Goal: Task Accomplishment & Management: Manage account settings

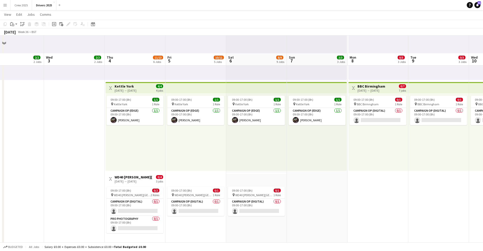
scroll to position [254, 0]
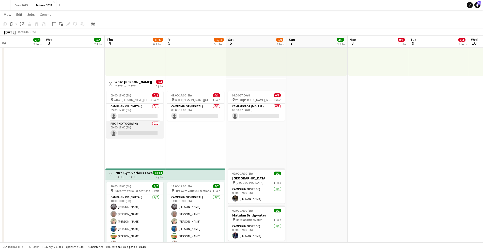
click at [144, 130] on app-card-role "Pro Photography 0/1 09:00-17:00 (8h) single-neutral-actions" at bounding box center [135, 129] width 57 height 17
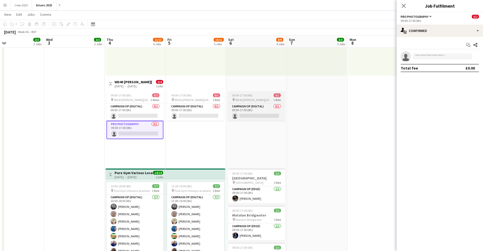
click at [257, 98] on span "WD40 [PERSON_NAME][GEOGRAPHIC_DATA]" at bounding box center [254, 100] width 38 height 4
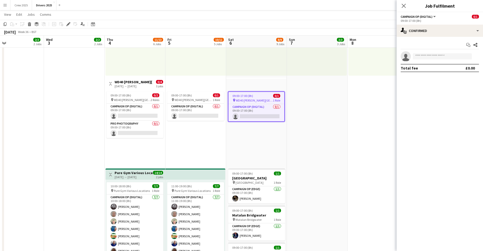
click at [140, 84] on div "[DATE] → [DATE]" at bounding box center [134, 86] width 38 height 4
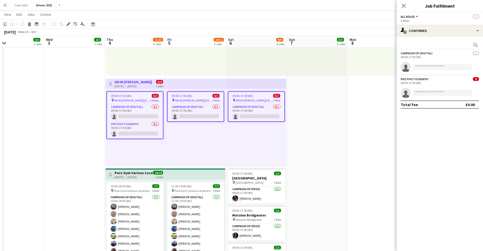
click at [256, 99] on span "WD40 [PERSON_NAME][GEOGRAPHIC_DATA]" at bounding box center [254, 101] width 37 height 4
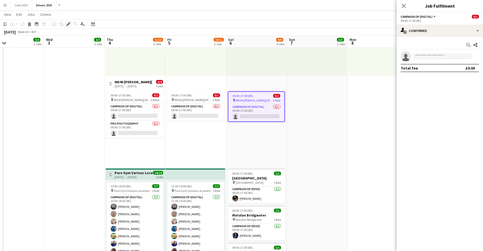
click at [68, 26] on icon "Edit" at bounding box center [68, 24] width 4 height 4
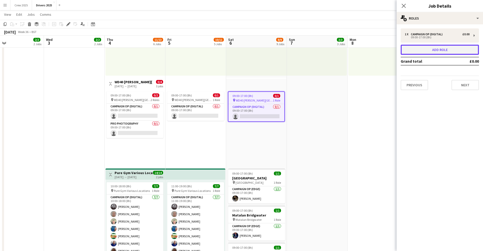
click at [455, 54] on button "Add role" at bounding box center [440, 50] width 78 height 10
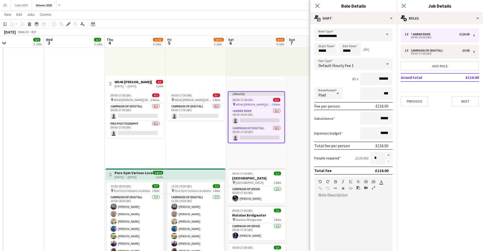
click at [383, 36] on span at bounding box center [387, 34] width 11 height 12
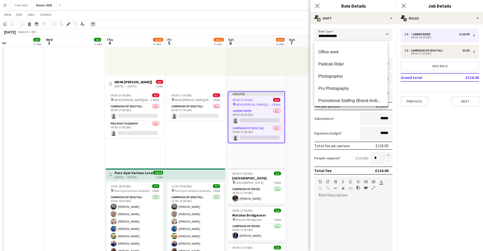
scroll to position [159, 0]
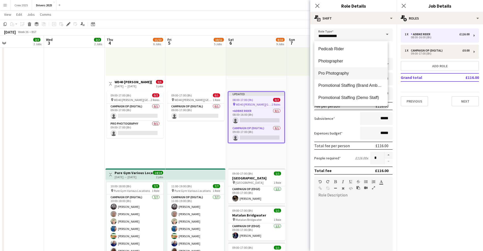
click at [353, 76] on mat-option "Pro Photography" at bounding box center [350, 73] width 73 height 12
type input "**********"
type input "*****"
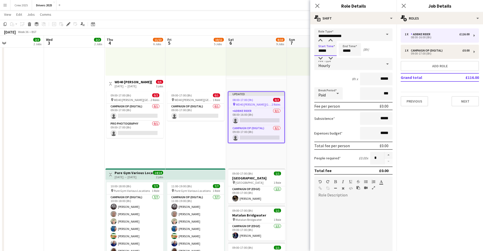
click at [321, 47] on input "*****" at bounding box center [325, 49] width 22 height 13
type input "*****"
click at [320, 39] on div at bounding box center [320, 40] width 10 height 5
click at [348, 47] on input "*****" at bounding box center [350, 49] width 22 height 13
type input "*****"
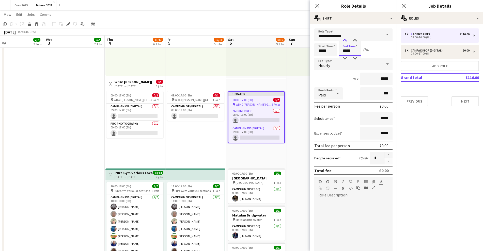
click at [345, 40] on div at bounding box center [345, 40] width 10 height 5
click at [329, 64] on span "Hourly" at bounding box center [324, 65] width 12 height 5
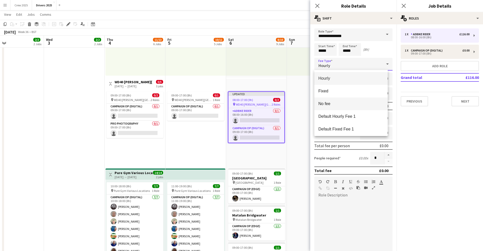
click at [338, 106] on span "No fee" at bounding box center [350, 103] width 65 height 5
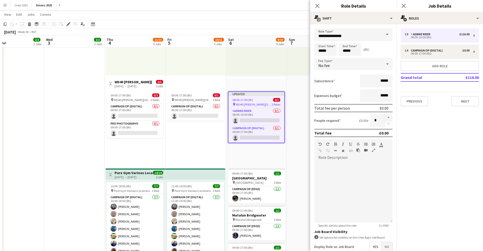
click at [200, 139] on div "09:00-17:00 (8h) 0/1 pin WD40 Milton Keynes 1 Role Campaign Op (Digital) 0/1 09…" at bounding box center [195, 128] width 61 height 78
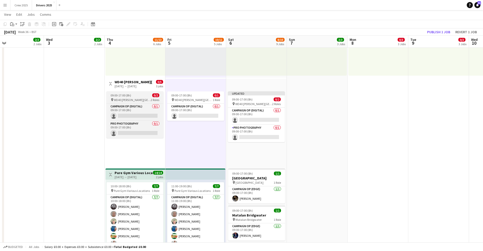
click at [131, 92] on app-job-card "09:00-17:00 (8h) 0/2 pin WD40 Milton Keynes 2 Roles Campaign Op (Digital) 0/1 0…" at bounding box center [135, 115] width 57 height 47
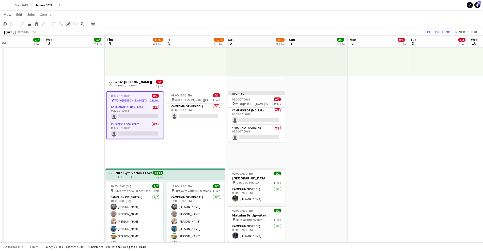
click at [69, 22] on icon "Edit" at bounding box center [68, 24] width 4 height 4
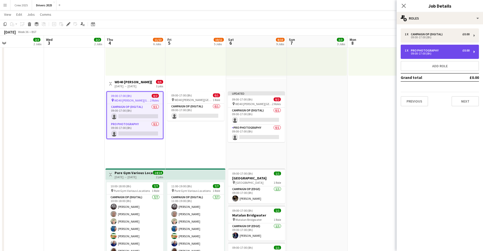
click at [471, 51] on div "1 x Pro Photography £0.00 09:00-17:00 (8h)" at bounding box center [440, 52] width 78 height 14
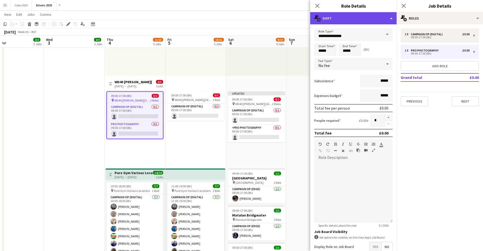
click at [389, 18] on div "multiple-actions-text Shift" at bounding box center [353, 18] width 86 height 12
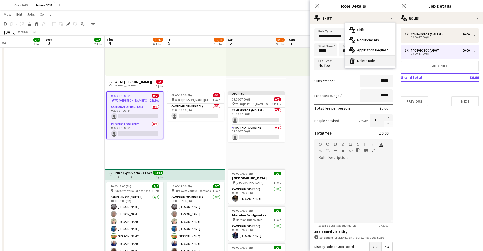
click at [373, 60] on div "bin-2 Delete Role" at bounding box center [370, 61] width 50 height 10
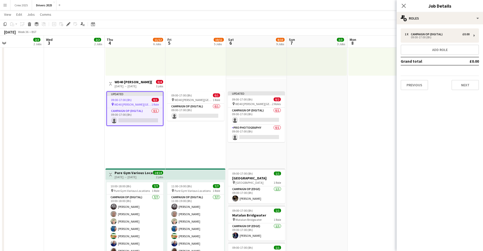
click at [204, 142] on div "09:00-17:00 (8h) 0/1 pin WD40 Milton Keynes 1 Role Campaign Op (Digital) 0/1 09…" at bounding box center [195, 128] width 61 height 78
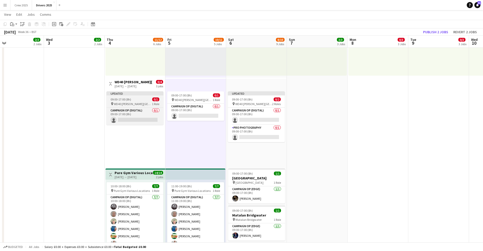
click at [125, 94] on div "Updated" at bounding box center [135, 94] width 57 height 4
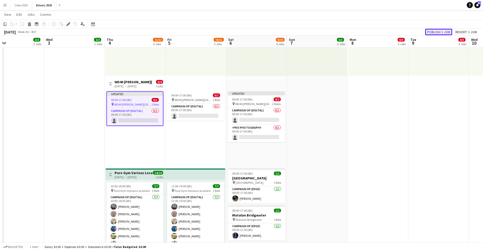
click at [437, 32] on button "Publish 1 job" at bounding box center [438, 32] width 27 height 7
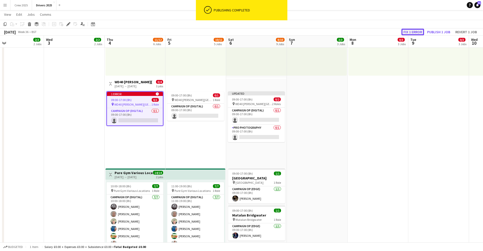
click at [410, 31] on button "Fix 1 error" at bounding box center [413, 32] width 23 height 7
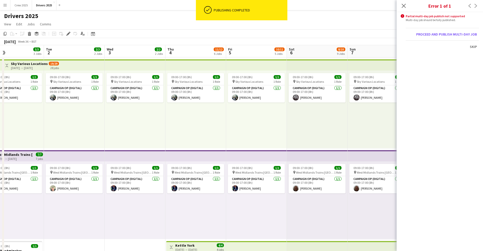
scroll to position [0, 175]
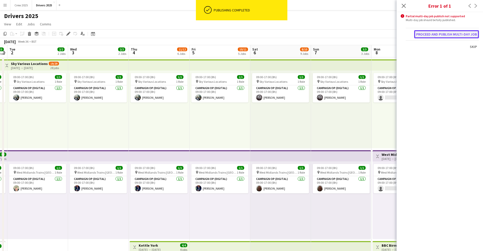
click at [446, 33] on button "Proceed and publish multi-day job" at bounding box center [446, 34] width 65 height 8
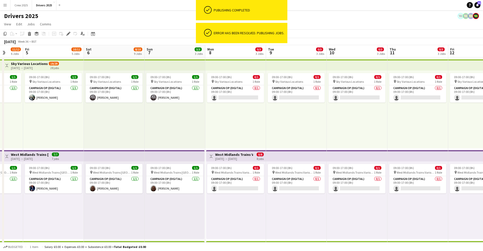
drag, startPoint x: 430, startPoint y: 127, endPoint x: 234, endPoint y: 130, distance: 196.3
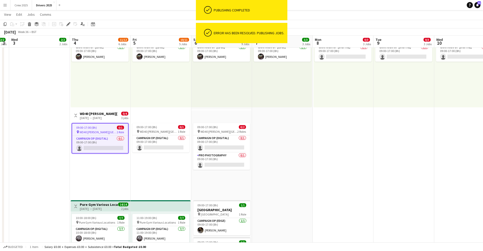
scroll to position [0, 110]
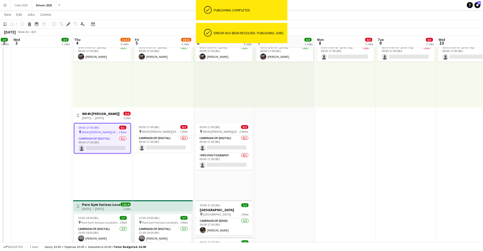
drag, startPoint x: 163, startPoint y: 145, endPoint x: 301, endPoint y: 138, distance: 138.4
click at [102, 144] on app-card-role "Campaign Op (Digital) 0/1 09:00-17:00 (8h) single-neutral-actions" at bounding box center [102, 144] width 56 height 17
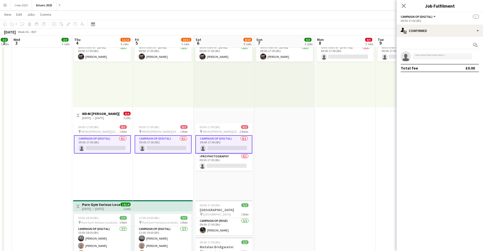
click at [113, 140] on app-card-role "Campaign Op (Digital) 0/1 09:00-17:00 (8h) single-neutral-actions" at bounding box center [102, 144] width 57 height 18
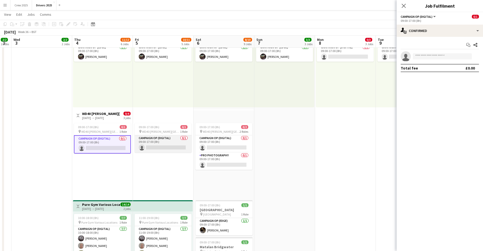
click at [159, 145] on app-card-role "Campaign Op (Digital) 0/1 09:00-17:00 (8h) single-neutral-actions" at bounding box center [163, 143] width 57 height 17
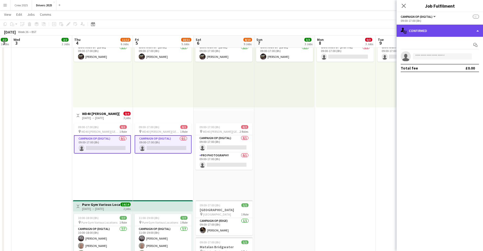
click at [439, 34] on div "single-neutral-actions-check-2 Confirmed" at bounding box center [440, 31] width 86 height 12
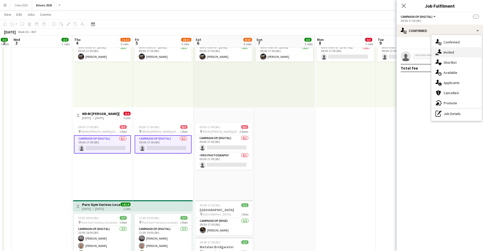
click at [452, 55] on div "single-neutral-actions-share-1 Invited" at bounding box center [457, 52] width 50 height 10
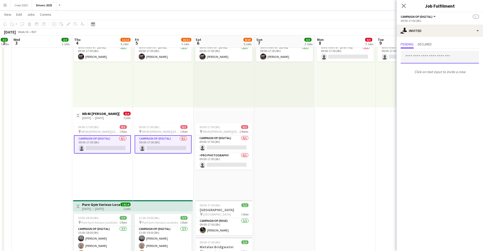
click at [419, 59] on input "text" at bounding box center [440, 57] width 78 height 13
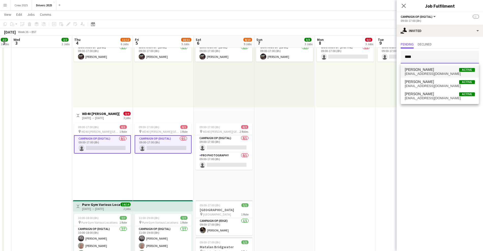
type input "****"
click at [419, 69] on span "[PERSON_NAME]" at bounding box center [419, 70] width 29 height 4
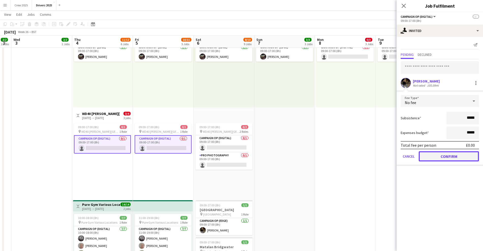
click at [439, 156] on button "Confirm" at bounding box center [449, 156] width 60 height 10
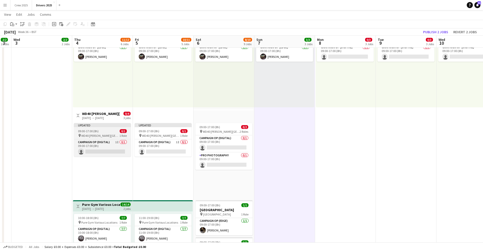
click at [87, 124] on div "Updated" at bounding box center [102, 125] width 57 height 4
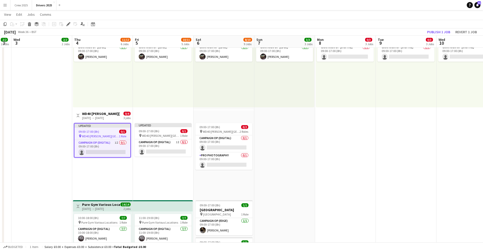
click at [90, 115] on h3 "WD40 [PERSON_NAME][GEOGRAPHIC_DATA]" at bounding box center [101, 114] width 38 height 5
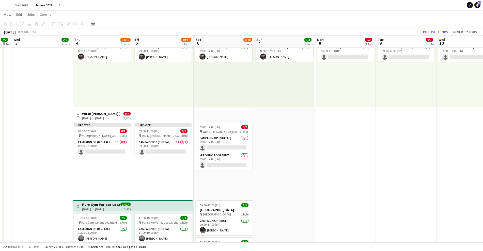
click at [96, 112] on h3 "WD40 [PERSON_NAME][GEOGRAPHIC_DATA]" at bounding box center [101, 114] width 38 height 5
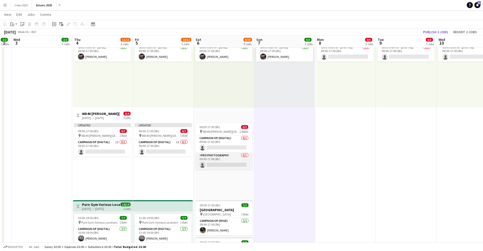
click at [221, 163] on app-card-role "Pro Photography 0/1 09:00-17:00 (8h) single-neutral-actions" at bounding box center [223, 161] width 57 height 17
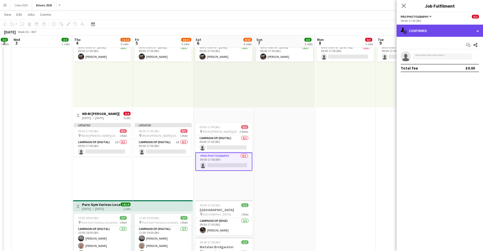
click at [421, 29] on div "single-neutral-actions-check-2 Confirmed" at bounding box center [440, 31] width 86 height 12
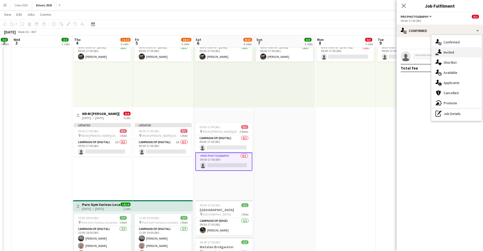
click at [443, 50] on div "single-neutral-actions-share-1 Invited" at bounding box center [457, 52] width 50 height 10
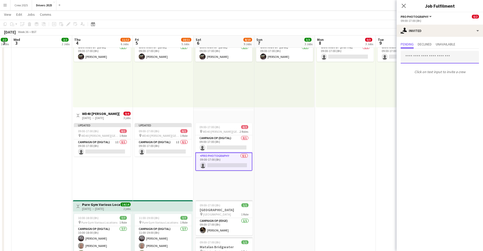
click at [427, 56] on input "text" at bounding box center [440, 57] width 78 height 13
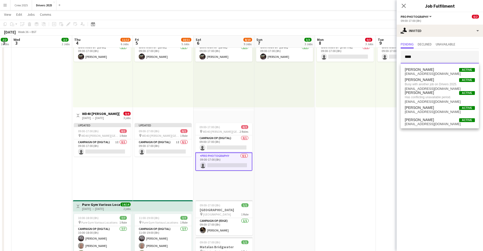
type input "****"
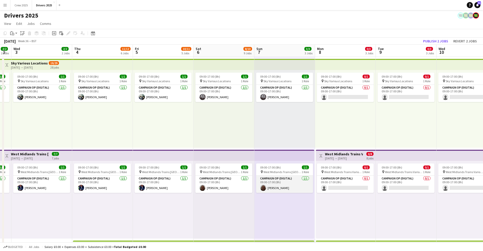
scroll to position [0, 0]
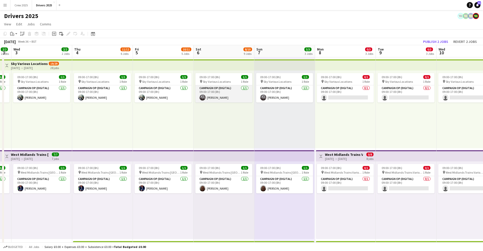
click at [228, 98] on app-card-role "Campaign Op (Digital) 1/1 09:00-17:00 (8h) Mark Gowlett" at bounding box center [223, 93] width 57 height 17
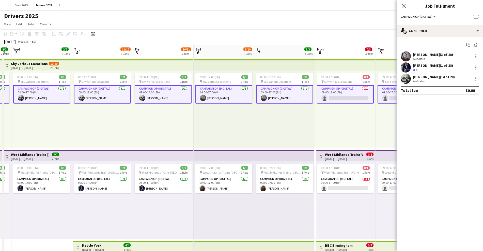
click at [226, 97] on app-card-role "Campaign Op (Digital) 1/1 09:00-17:00 (8h) Mark Gowlett" at bounding box center [223, 94] width 57 height 18
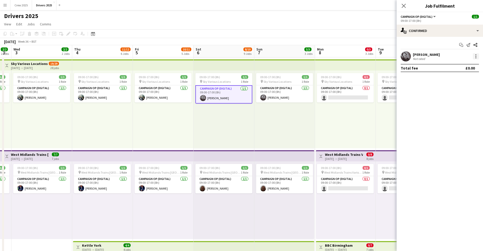
click at [475, 56] on div at bounding box center [476, 56] width 6 height 6
click at [460, 100] on span "Remove" at bounding box center [460, 102] width 32 height 5
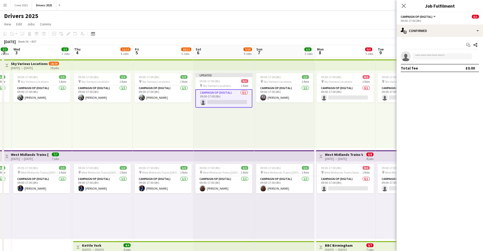
click at [263, 125] on div "09:00-17:00 (8h) 1/1 pin Sky Various Locations 1 Role Campaign Op (Digital) 1/1…" at bounding box center [284, 110] width 61 height 78
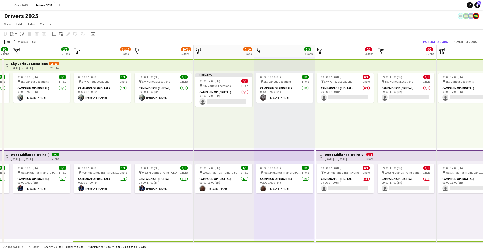
click at [11, 66] on div "Toggle View Sky Various Locations 21-08-2025 → 18-09-2025 18/29 28 jobs" at bounding box center [31, 65] width 55 height 9
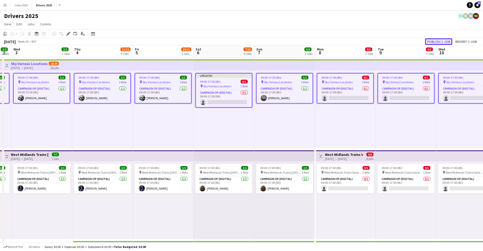
click at [438, 42] on button "Publish 1 job" at bounding box center [438, 41] width 27 height 7
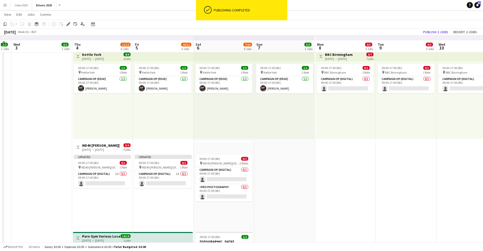
scroll to position [254, 0]
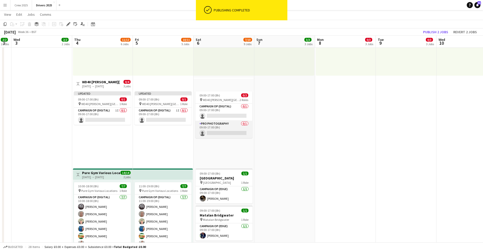
click at [213, 132] on app-card-role "Pro Photography 0/1 09:00-17:00 (8h) single-neutral-actions" at bounding box center [223, 129] width 57 height 17
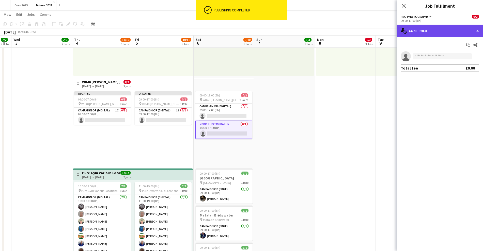
click at [421, 35] on div "single-neutral-actions-check-2 Confirmed" at bounding box center [440, 31] width 86 height 12
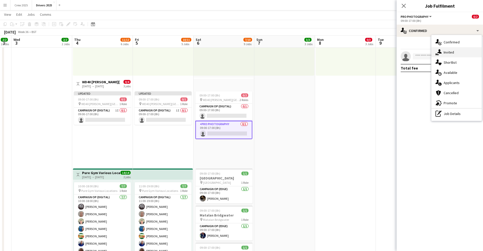
click at [441, 50] on icon "single-neutral-actions-share-1" at bounding box center [439, 52] width 6 height 6
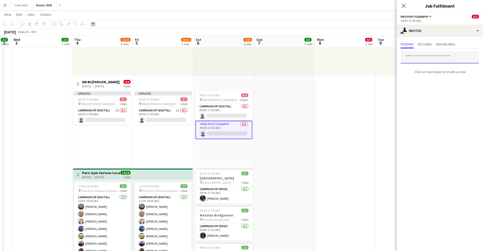
click at [424, 56] on input "text" at bounding box center [440, 57] width 78 height 13
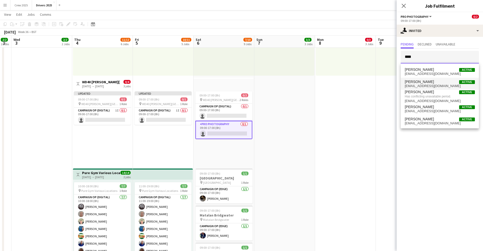
type input "****"
click at [424, 84] on span "[PERSON_NAME]" at bounding box center [419, 82] width 29 height 4
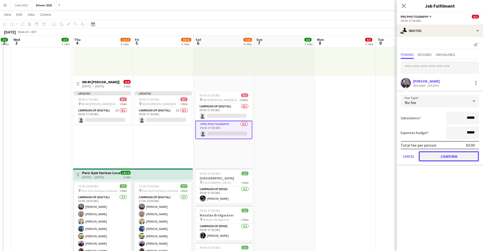
drag, startPoint x: 453, startPoint y: 158, endPoint x: 372, endPoint y: 149, distance: 81.9
click at [453, 158] on button "Confirm" at bounding box center [449, 156] width 60 height 10
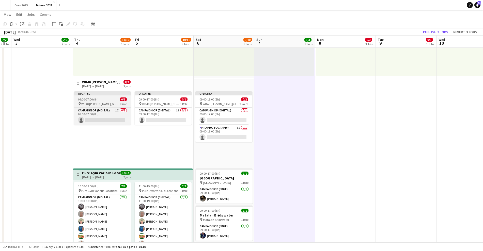
click at [90, 95] on div "Updated" at bounding box center [102, 94] width 57 height 4
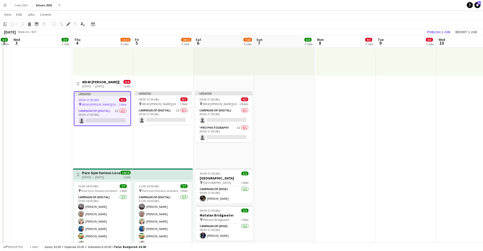
click at [90, 83] on h3 "WD40 [PERSON_NAME][GEOGRAPHIC_DATA]" at bounding box center [101, 82] width 38 height 5
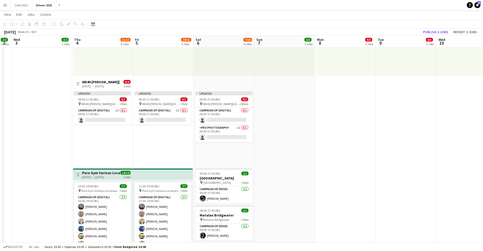
click at [98, 83] on h3 "WD40 [PERSON_NAME][GEOGRAPHIC_DATA]" at bounding box center [101, 82] width 38 height 5
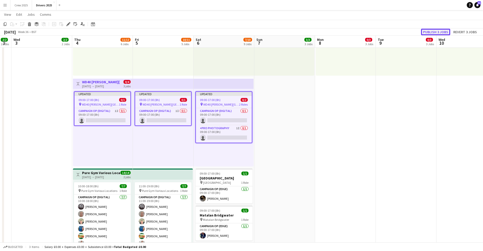
click at [431, 31] on button "Publish 3 jobs" at bounding box center [435, 32] width 29 height 7
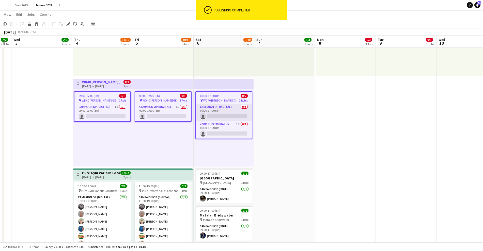
click at [222, 115] on app-card-role "Campaign Op (Digital) 0/1 09:00-17:00 (8h) single-neutral-actions" at bounding box center [224, 112] width 56 height 17
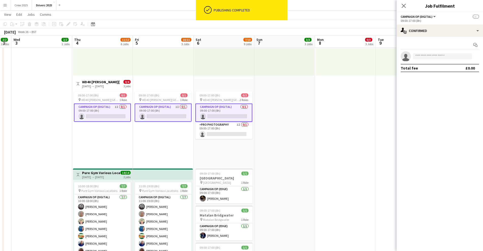
click at [233, 114] on app-card-role "Campaign Op (Digital) 0/1 09:00-17:00 (8h) single-neutral-actions" at bounding box center [223, 113] width 57 height 18
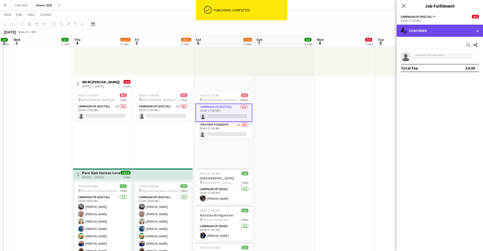
click at [433, 32] on div "single-neutral-actions-check-2 Confirmed" at bounding box center [440, 31] width 86 height 12
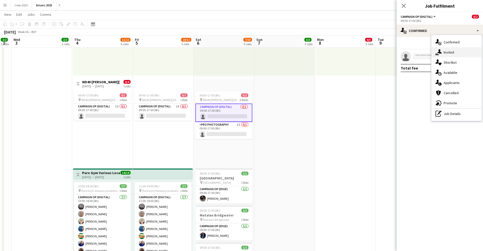
click at [438, 52] on icon at bounding box center [439, 51] width 4 height 4
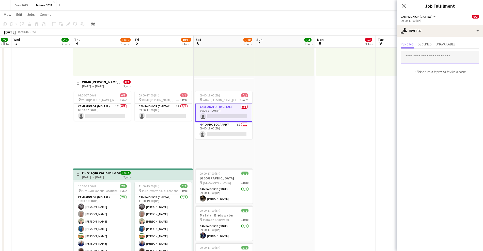
click at [429, 57] on input "text" at bounding box center [440, 57] width 78 height 13
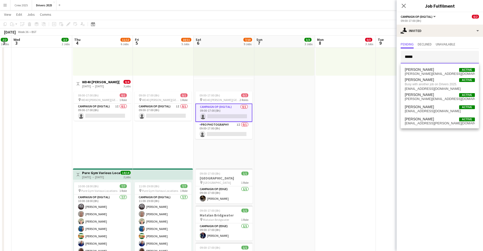
type input "*****"
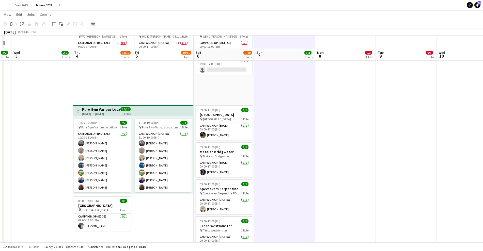
scroll to position [349, 0]
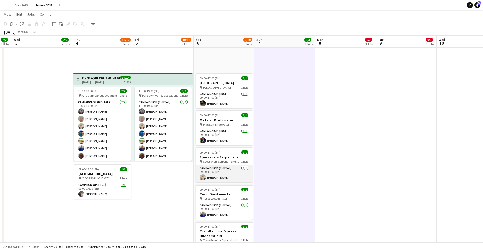
click at [238, 175] on app-card-role "Campaign Op (Digital) 1/1 09:00-17:00 (8h) Steve Henman" at bounding box center [224, 173] width 57 height 17
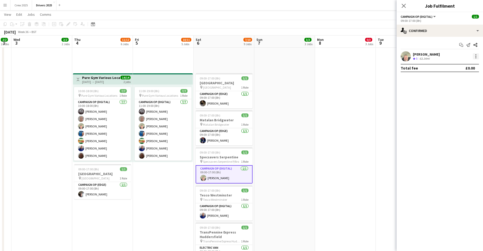
click at [476, 55] on div at bounding box center [476, 54] width 1 height 1
click at [455, 115] on span "Remove" at bounding box center [451, 114] width 15 height 4
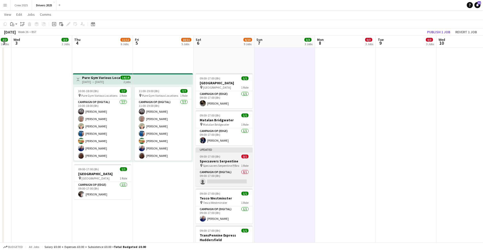
click at [207, 154] on app-job-card "Updated 09:00-17:00 (8h) 0/1 Specsavers Serpentine pin Specsavers Serpentine P/…" at bounding box center [224, 167] width 57 height 39
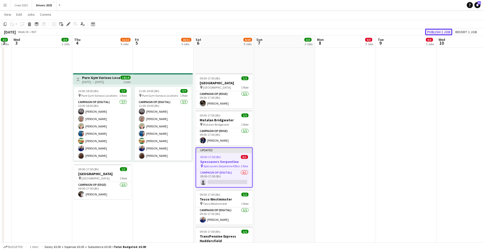
click at [442, 29] on button "Publish 1 job" at bounding box center [438, 32] width 27 height 7
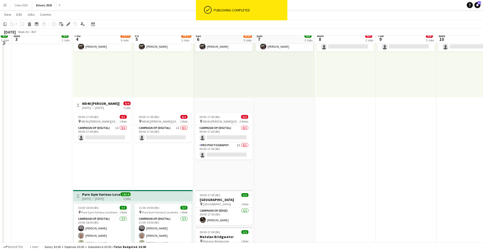
scroll to position [222, 0]
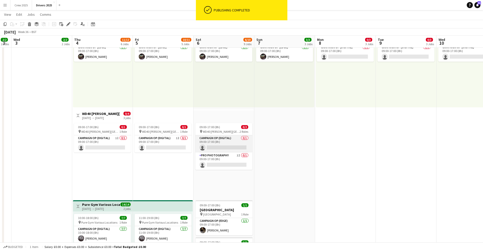
click at [223, 144] on app-card-role "Campaign Op (Digital) 0/1 09:00-17:00 (8h) single-neutral-actions" at bounding box center [223, 143] width 57 height 17
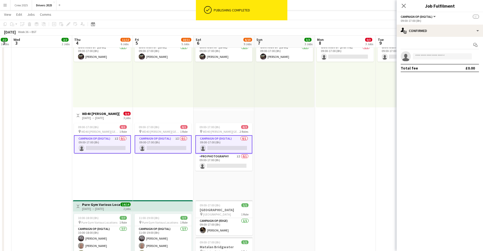
click at [227, 143] on app-card-role "Campaign Op (Digital) 0/1 09:00-17:00 (8h) single-neutral-actions" at bounding box center [223, 144] width 57 height 18
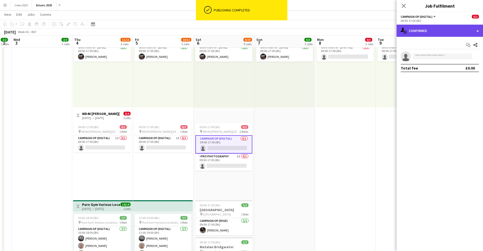
click at [437, 33] on div "single-neutral-actions-check-2 Confirmed" at bounding box center [440, 31] width 86 height 12
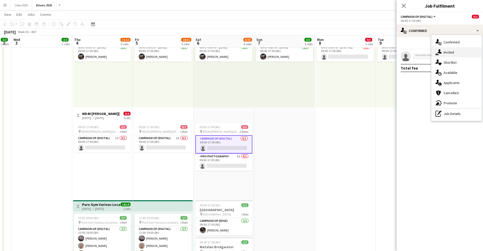
click at [453, 54] on div "single-neutral-actions-share-1 Invited" at bounding box center [457, 52] width 50 height 10
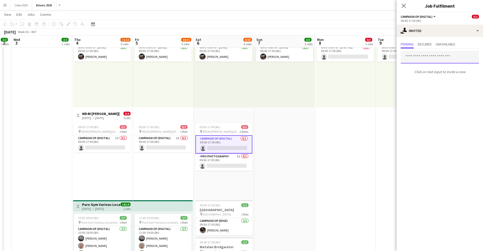
click at [421, 59] on input "text" at bounding box center [440, 57] width 78 height 13
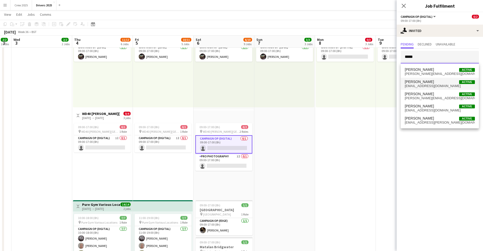
type input "*****"
click at [430, 84] on span "shenman@mmediagroup.co.uk" at bounding box center [440, 86] width 70 height 4
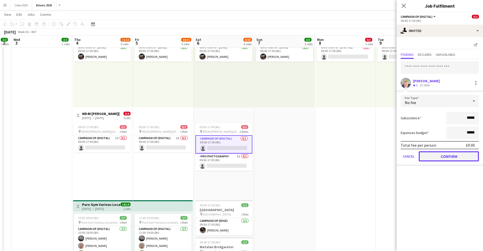
click at [443, 156] on button "Confirm" at bounding box center [449, 156] width 60 height 10
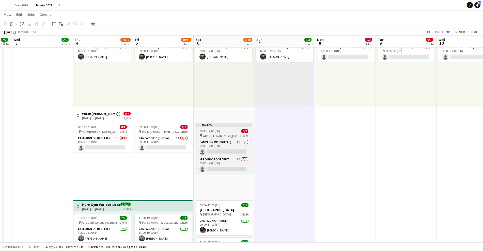
click at [224, 130] on div "09:00-17:00 (8h) 0/2" at bounding box center [223, 131] width 57 height 4
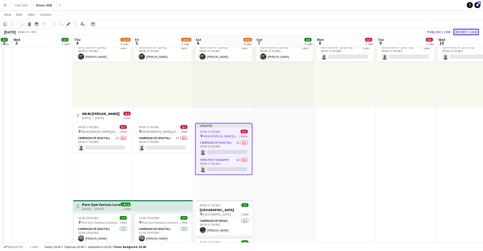
click at [461, 32] on button "Revert 1 job" at bounding box center [466, 32] width 26 height 7
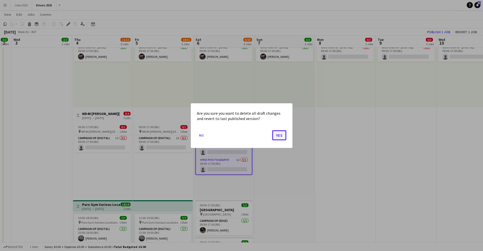
click at [279, 136] on button "Yes" at bounding box center [279, 135] width 14 height 10
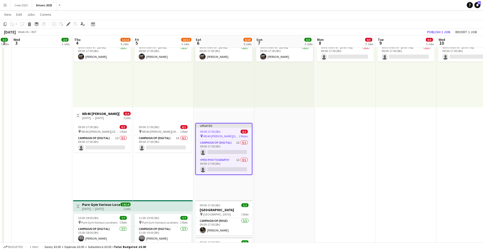
scroll to position [222, 0]
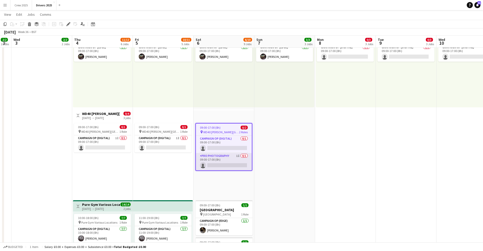
click at [220, 164] on app-card-role "Pro Photography 1I 0/1 09:00-17:00 (8h) single-neutral-actions" at bounding box center [224, 161] width 56 height 17
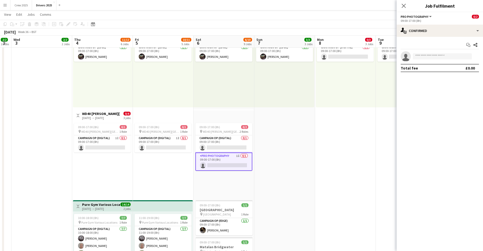
click at [224, 161] on app-card-role "Pro Photography 1I 0/1 09:00-17:00 (8h) single-neutral-actions" at bounding box center [223, 162] width 57 height 18
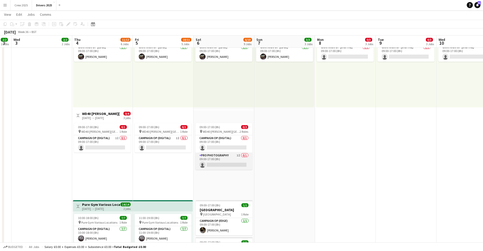
click at [223, 162] on app-card-role "Pro Photography 1I 0/1 09:00-17:00 (8h) single-neutral-actions" at bounding box center [223, 161] width 57 height 17
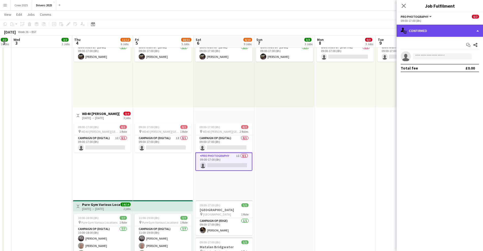
click at [435, 33] on div "single-neutral-actions-check-2 Confirmed" at bounding box center [440, 31] width 86 height 12
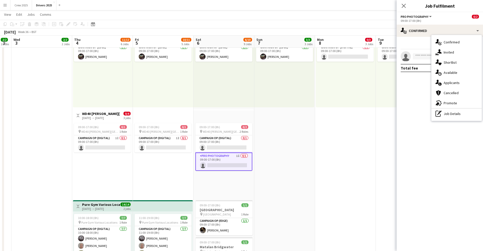
click at [452, 51] on div "single-neutral-actions-share-1 Invited" at bounding box center [457, 52] width 50 height 10
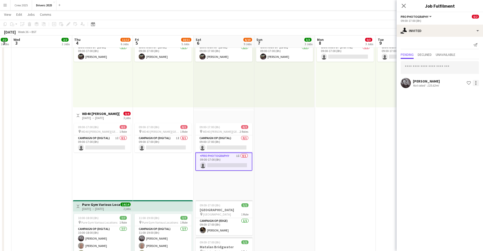
click at [475, 83] on div at bounding box center [476, 83] width 6 height 6
click at [460, 128] on span "Cancel invitation" at bounding box center [460, 129] width 30 height 4
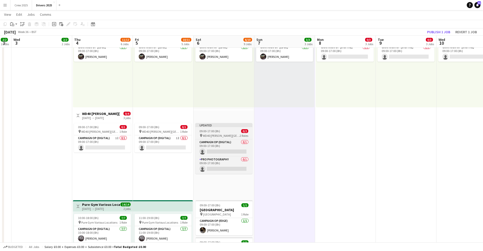
click at [219, 130] on span "09:00-17:00 (8h)" at bounding box center [210, 131] width 21 height 4
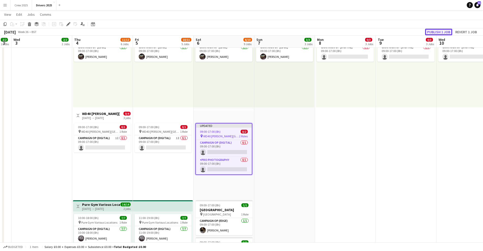
click at [437, 32] on button "Publish 1 job" at bounding box center [438, 32] width 27 height 7
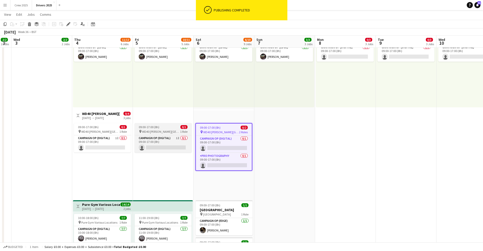
click at [162, 131] on span "WD40 [PERSON_NAME][GEOGRAPHIC_DATA]" at bounding box center [161, 132] width 38 height 4
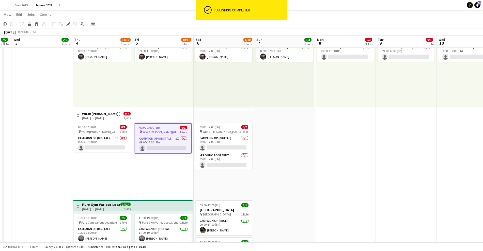
click at [64, 24] on div "Add job Add linked Job Edit Edit linked Job Applicants" at bounding box center [66, 24] width 39 height 6
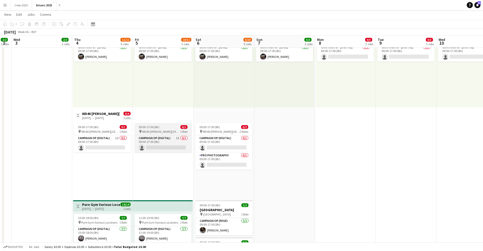
click at [148, 125] on app-job-card "09:00-17:00 (8h) 0/1 pin WD40 Milton Keynes 1 Role Campaign Op (Digital) 1I 0/1…" at bounding box center [163, 137] width 57 height 29
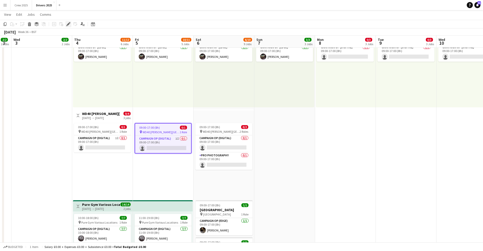
click at [69, 24] on icon at bounding box center [68, 24] width 3 height 3
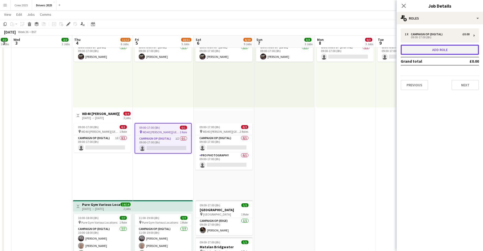
click at [451, 49] on button "Add role" at bounding box center [440, 50] width 78 height 10
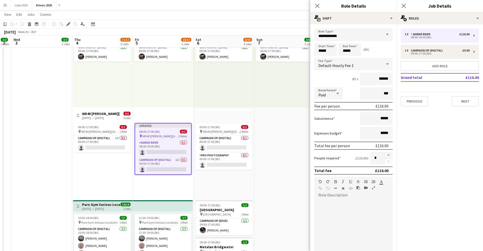
click at [384, 35] on span at bounding box center [387, 34] width 11 height 12
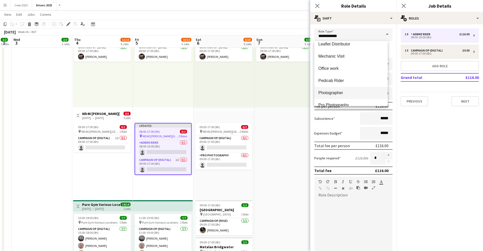
scroll to position [159, 0]
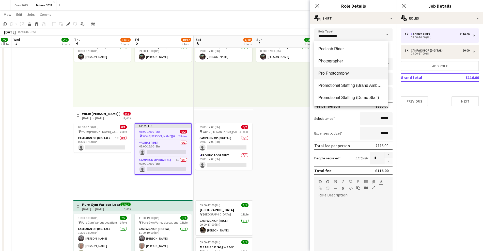
click at [347, 76] on mat-option "Pro Photography" at bounding box center [350, 73] width 73 height 12
type input "**********"
type input "*****"
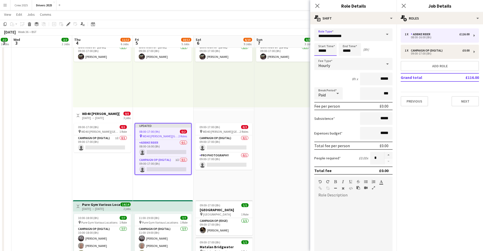
click at [320, 48] on input "*****" at bounding box center [325, 49] width 22 height 13
click at [321, 37] on input "**********" at bounding box center [353, 34] width 78 height 13
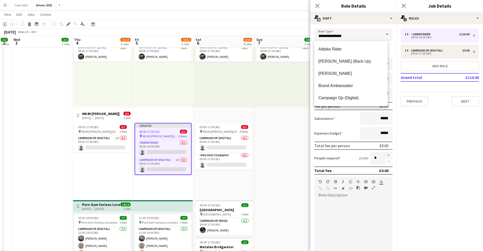
click at [414, 115] on mat-expansion-panel "pencil3 General details 1 x Adbike Rider £116.00 08:00-16:00 (8h) 1 x Campaign …" at bounding box center [440, 137] width 86 height 227
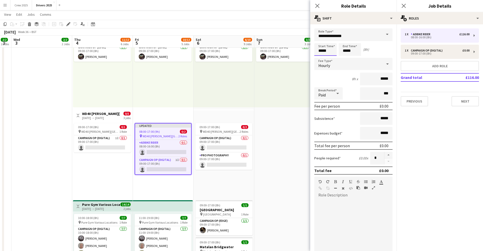
click at [322, 50] on input "*****" at bounding box center [325, 49] width 22 height 13
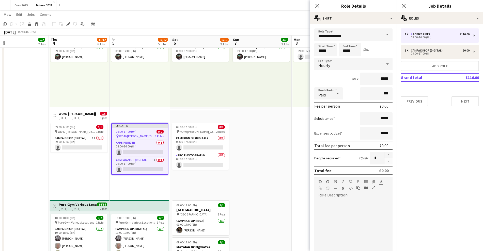
scroll to position [0, 142]
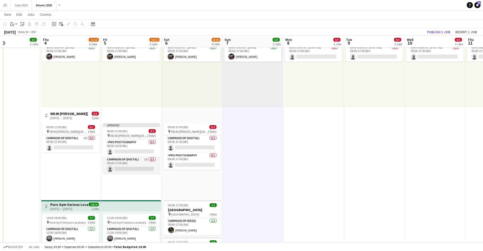
click at [147, 169] on app-card-role "Campaign Op (Digital) 1I 0/1 09:00-17:00 (8h) single-neutral-actions" at bounding box center [131, 165] width 57 height 17
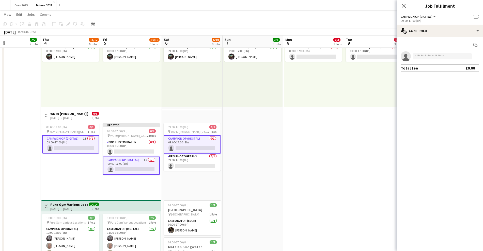
click at [147, 169] on app-card-role "Campaign Op (Digital) 1I 0/1 09:00-17:00 (8h) single-neutral-actions" at bounding box center [131, 166] width 57 height 18
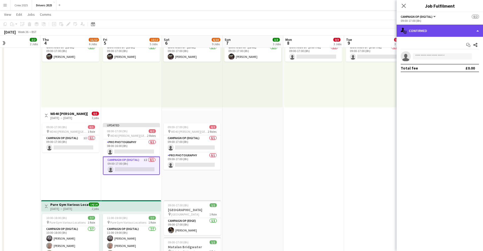
click at [439, 33] on div "single-neutral-actions-check-2 Confirmed" at bounding box center [440, 31] width 86 height 12
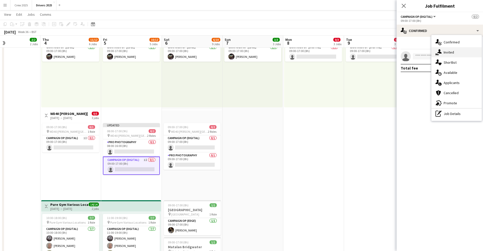
click at [448, 53] on div "single-neutral-actions-share-1 Invited" at bounding box center [457, 52] width 50 height 10
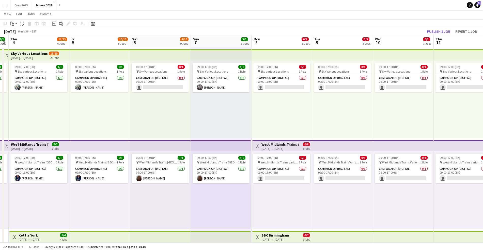
scroll to position [0, 0]
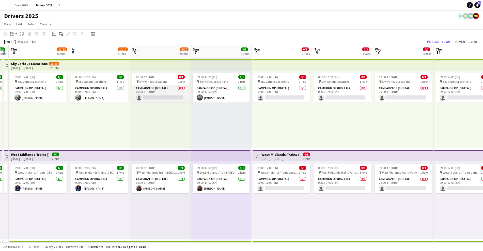
click at [145, 87] on app-card-role "Campaign Op (Digital) 0/1 09:00-17:00 (8h) single-neutral-actions" at bounding box center [160, 93] width 57 height 17
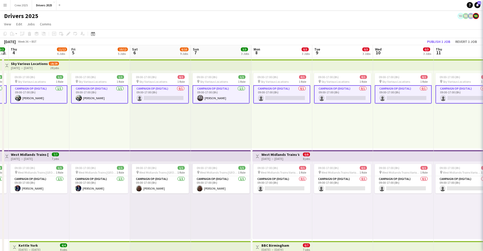
scroll to position [0, 173]
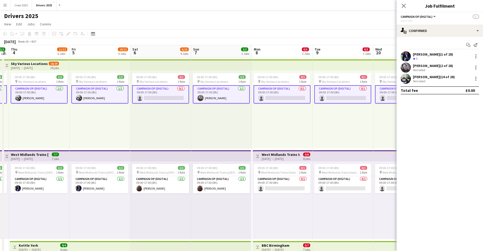
click at [162, 95] on app-card-role "Campaign Op (Digital) 0/1 09:00-17:00 (8h) single-neutral-actions" at bounding box center [160, 94] width 57 height 18
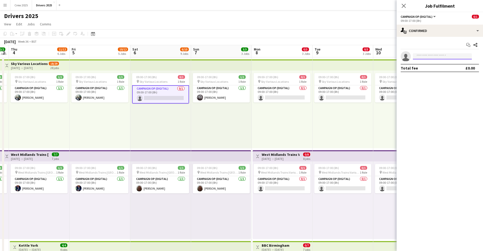
click at [439, 57] on input at bounding box center [442, 56] width 59 height 6
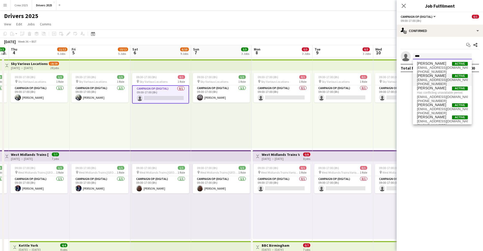
type input "****"
click at [433, 76] on span "[PERSON_NAME]" at bounding box center [431, 76] width 29 height 4
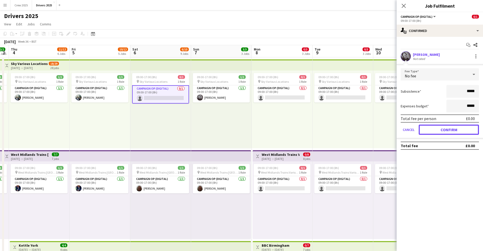
click at [460, 130] on button "Confirm" at bounding box center [449, 130] width 60 height 10
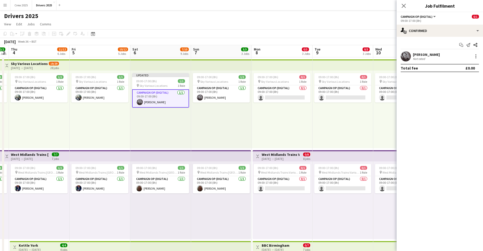
click at [188, 126] on div "Updated 09:00-17:00 (8h) 1/1 pin Sky Various Locations 1 Role Campaign Op (Digi…" at bounding box center [160, 110] width 61 height 78
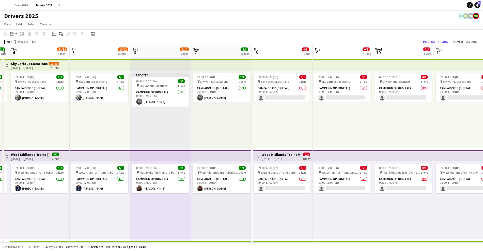
click at [44, 64] on h3 "Sky Various Locations" at bounding box center [29, 64] width 37 height 5
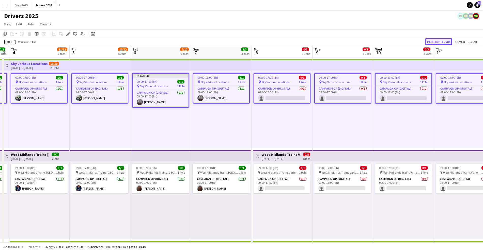
click at [439, 40] on button "Publish 1 job" at bounding box center [438, 41] width 27 height 7
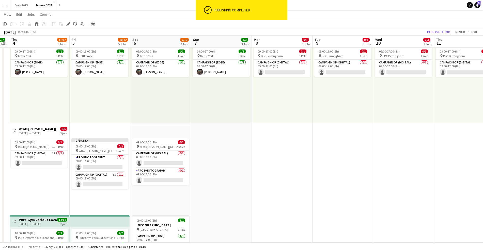
scroll to position [222, 0]
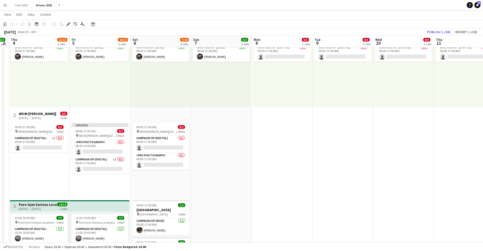
click at [92, 132] on span "08:00-17:00 (9h)" at bounding box center [85, 131] width 21 height 4
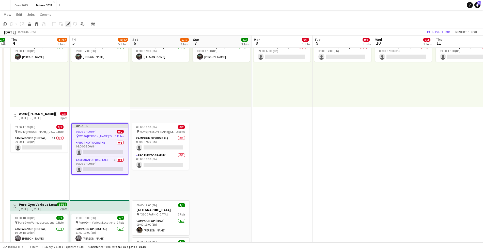
click at [68, 22] on icon "Edit" at bounding box center [68, 24] width 4 height 4
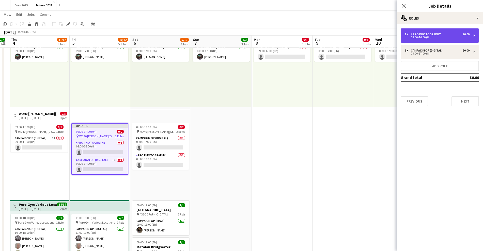
click at [426, 37] on div "08:00-16:00 (8h)" at bounding box center [437, 37] width 65 height 3
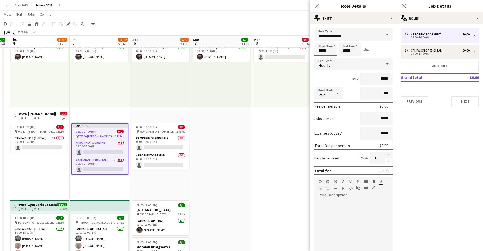
click at [321, 50] on input "*****" at bounding box center [325, 49] width 22 height 13
type input "*****"
click at [322, 41] on div at bounding box center [320, 40] width 10 height 5
click at [351, 51] on input "*****" at bounding box center [350, 49] width 22 height 13
type input "*****"
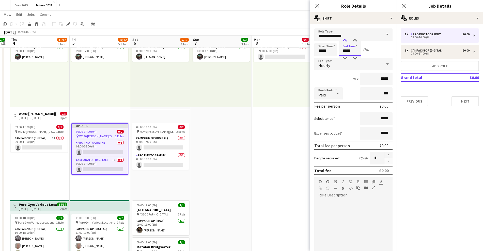
click at [345, 40] on div at bounding box center [345, 40] width 10 height 5
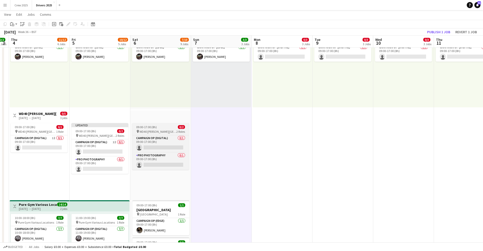
click at [165, 127] on div "09:00-17:00 (8h) 0/2" at bounding box center [160, 127] width 57 height 4
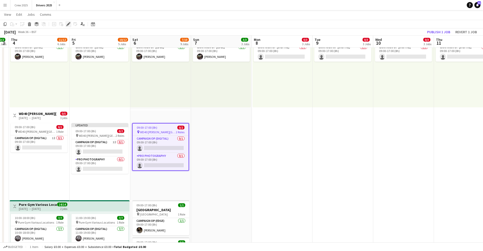
click at [69, 25] on icon "Edit" at bounding box center [68, 24] width 4 height 4
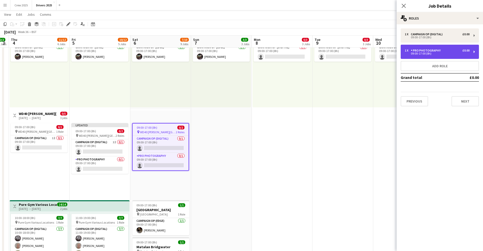
click at [473, 51] on div "1 x Pro Photography £0.00 09:00-17:00 (8h)" at bounding box center [440, 52] width 78 height 14
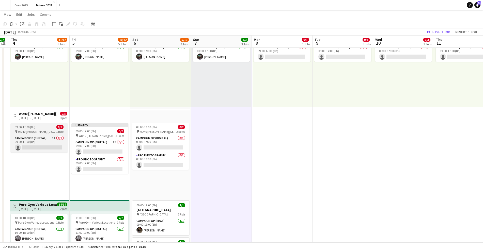
click at [33, 123] on app-job-card "09:00-17:00 (8h) 0/1 pin WD40 Milton Keynes 1 Role Campaign Op (Digital) 1I 0/1…" at bounding box center [39, 137] width 57 height 29
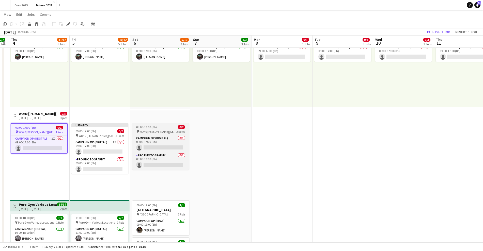
click at [152, 127] on span "09:00-17:00 (8h)" at bounding box center [146, 127] width 21 height 4
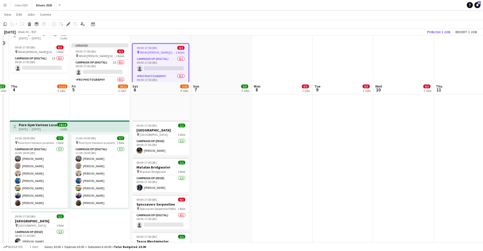
scroll to position [254, 0]
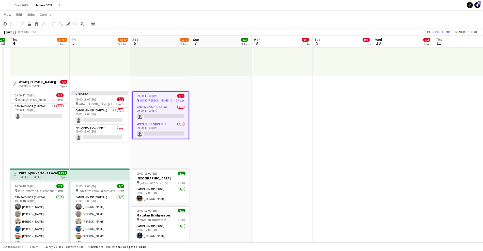
click at [162, 148] on div "09:00-17:00 (8h) 0/2 pin WD40 Milton Keynes 2 Roles Campaign Op (Digital) 0/1 0…" at bounding box center [160, 128] width 60 height 78
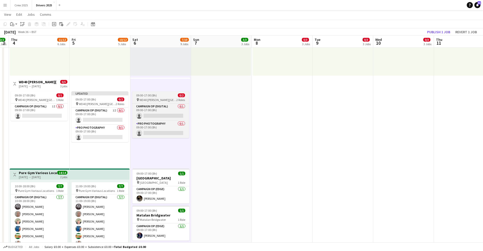
click at [157, 98] on span "WD40 [PERSON_NAME][GEOGRAPHIC_DATA]" at bounding box center [158, 100] width 37 height 4
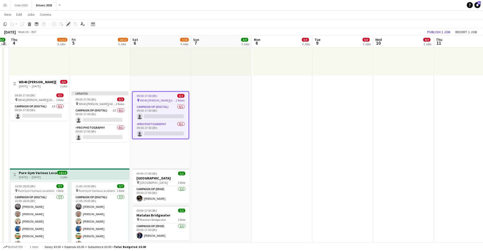
click at [67, 24] on icon "Edit" at bounding box center [68, 24] width 4 height 4
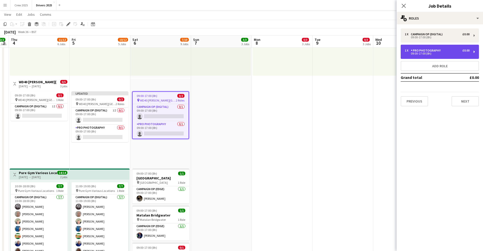
click at [471, 51] on div "1 x Pro Photography £0.00 09:00-17:00 (8h)" at bounding box center [440, 52] width 78 height 14
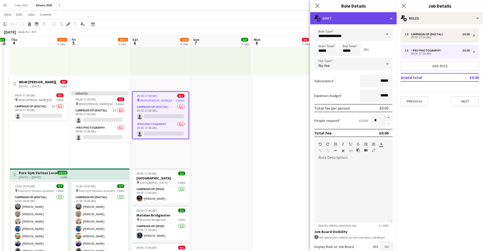
click at [389, 22] on div "multiple-actions-text Shift" at bounding box center [353, 18] width 86 height 12
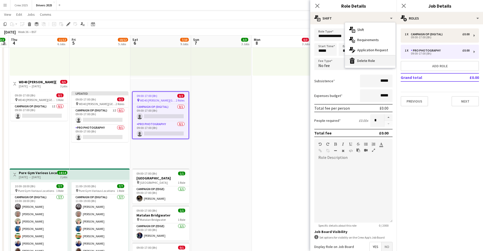
click at [368, 61] on div "bin-2 Delete Role" at bounding box center [370, 61] width 50 height 10
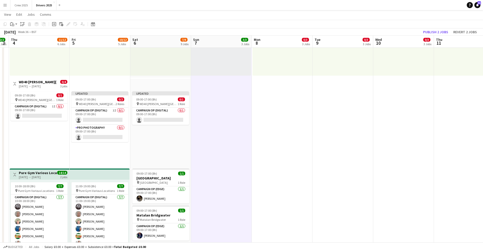
click at [37, 75] on div "09:00-17:00 (8h) 1/1 pin Kettle York 1 Role Campaign Op (Edge) 1/1 09:00-17:00 …" at bounding box center [40, 37] width 60 height 78
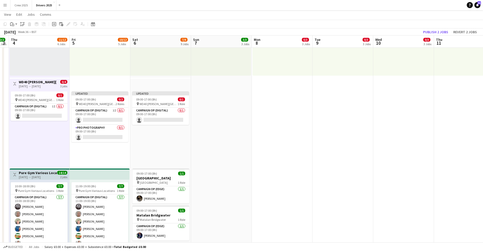
click at [35, 81] on h3 "WD40 [PERSON_NAME][GEOGRAPHIC_DATA]" at bounding box center [38, 82] width 38 height 5
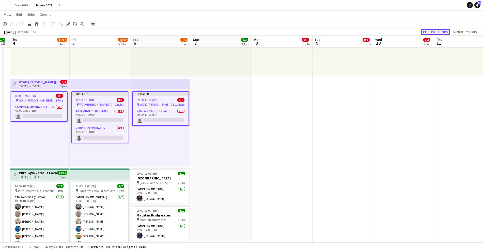
click at [429, 31] on button "Publish 2 jobs" at bounding box center [435, 32] width 29 height 7
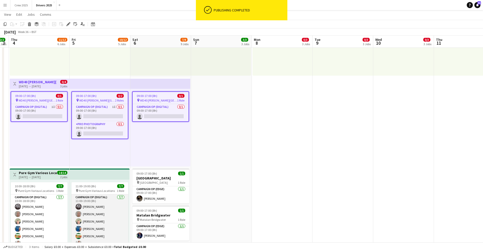
click at [101, 218] on app-card-role "Campaign Op (Digital) 7/7 11:00-19:00 (8h) Mark Gowlett John Hamblett Steve Hen…" at bounding box center [99, 226] width 57 height 62
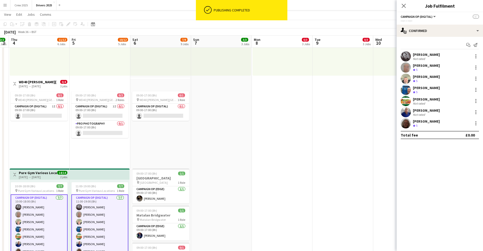
click at [99, 219] on app-card-role "Campaign Op (Digital) 7/7 11:00-19:00 (8h) Mark Gowlett John Hamblett Steve Hen…" at bounding box center [99, 226] width 57 height 63
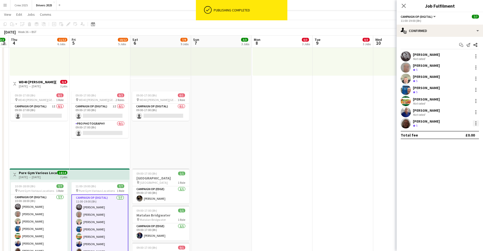
click at [478, 125] on div at bounding box center [476, 123] width 6 height 6
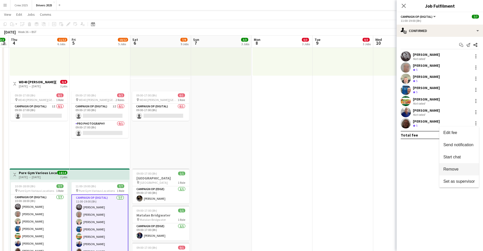
click at [456, 170] on span "Remove" at bounding box center [451, 169] width 15 height 4
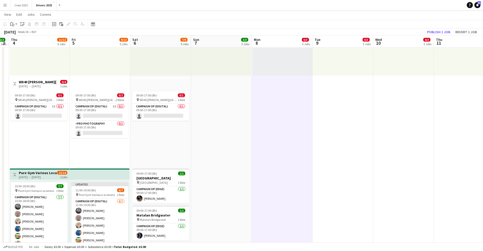
click at [38, 180] on div "10:00-18:00 (8h) 7/7 pin Pure Gym Various Locations 1 Role Campaign Op (Digital…" at bounding box center [40, 219] width 60 height 78
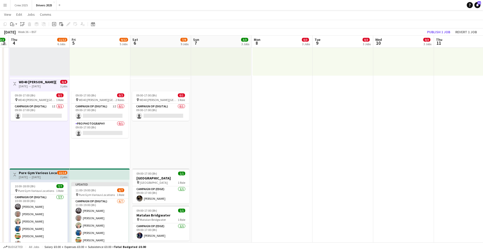
click at [43, 172] on h3 "Pure Gym Various Locations" at bounding box center [38, 173] width 38 height 5
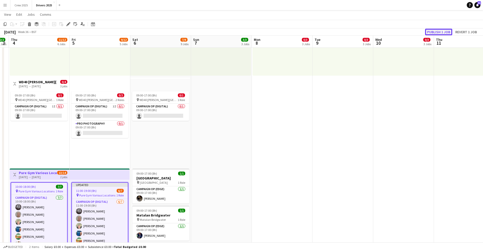
click at [446, 33] on button "Publish 1 job" at bounding box center [438, 32] width 27 height 7
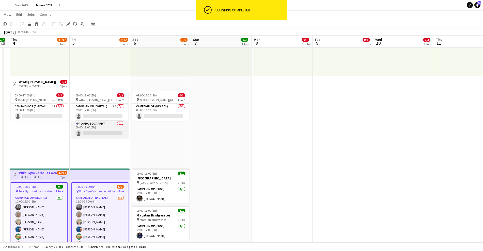
click at [118, 132] on app-card-role "Pro Photography 0/1 09:00-17:00 (8h) single-neutral-actions" at bounding box center [99, 129] width 57 height 17
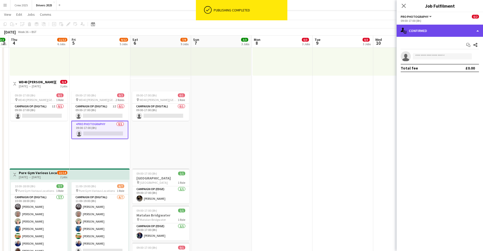
drag, startPoint x: 429, startPoint y: 32, endPoint x: 429, endPoint y: 36, distance: 3.6
click at [429, 33] on div "single-neutral-actions-check-2 Confirmed" at bounding box center [440, 31] width 86 height 12
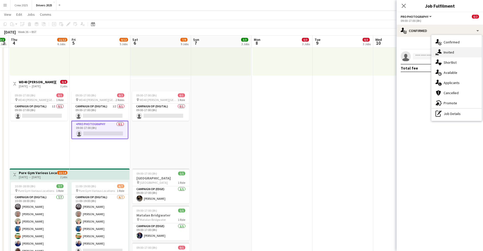
click at [444, 50] on div "single-neutral-actions-share-1 Invited" at bounding box center [457, 52] width 50 height 10
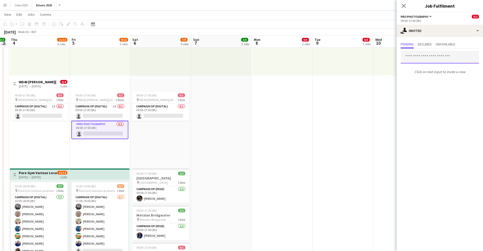
click at [421, 59] on input "text" at bounding box center [440, 57] width 78 height 13
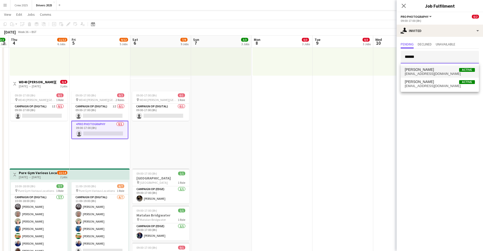
type input "******"
click at [422, 66] on mat-option "Chris Harris Active chris501harris@gmail.com" at bounding box center [440, 72] width 78 height 12
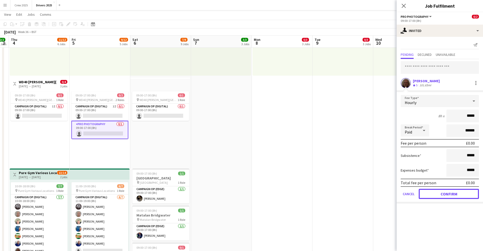
click at [460, 196] on button "Confirm" at bounding box center [449, 194] width 60 height 10
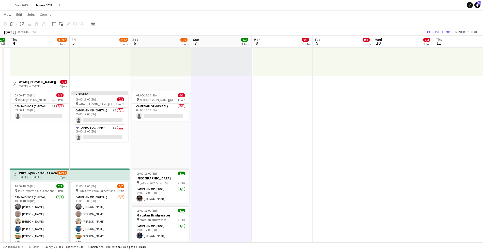
click at [27, 84] on div "[DATE] → [DATE]" at bounding box center [38, 86] width 38 height 4
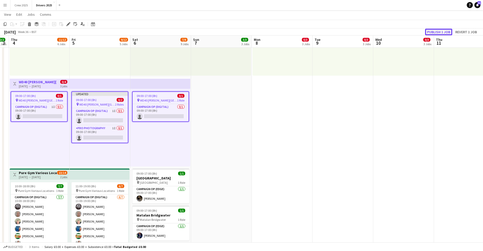
click at [437, 30] on button "Publish 1 job" at bounding box center [438, 32] width 27 height 7
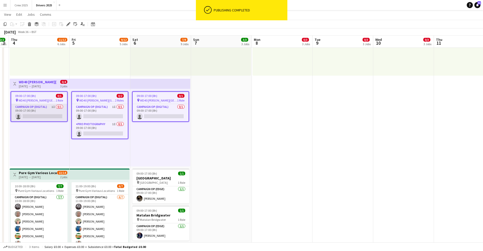
click at [44, 112] on app-card-role "Campaign Op (Digital) 1I 0/1 09:00-17:00 (8h) single-neutral-actions" at bounding box center [39, 112] width 56 height 17
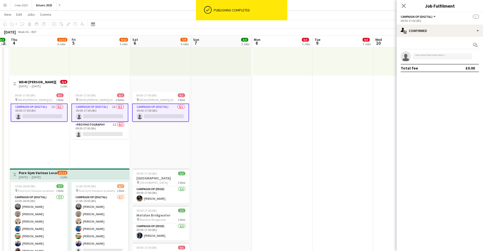
click at [44, 112] on app-card-role "Campaign Op (Digital) 1I 0/1 09:00-17:00 (8h) single-neutral-actions" at bounding box center [39, 113] width 57 height 18
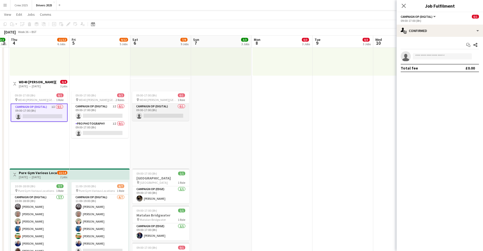
click at [158, 110] on app-card-role "Campaign Op (Digital) 0/1 09:00-17:00 (8h) single-neutral-actions" at bounding box center [160, 112] width 57 height 17
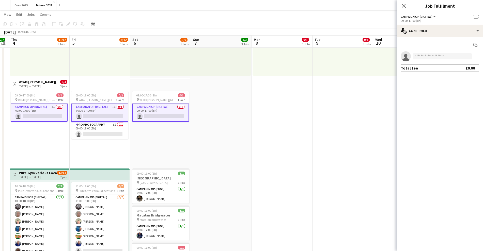
click at [156, 111] on app-card-role "Campaign Op (Digital) 0/1 09:00-17:00 (8h) single-neutral-actions" at bounding box center [160, 113] width 57 height 18
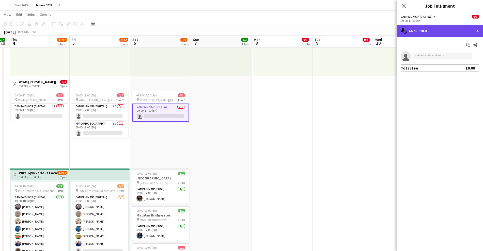
click at [428, 34] on div "single-neutral-actions-check-2 Confirmed" at bounding box center [440, 31] width 86 height 12
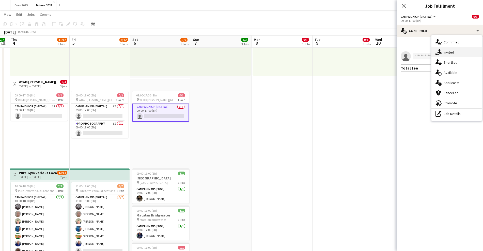
click at [443, 51] on div "single-neutral-actions-share-1 Invited" at bounding box center [457, 52] width 50 height 10
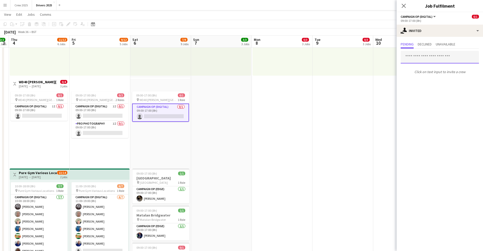
click at [424, 57] on input "text" at bounding box center [440, 57] width 78 height 13
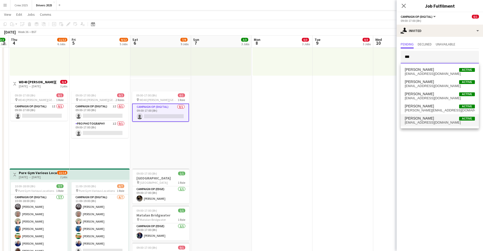
type input "***"
click at [435, 121] on span "shenman@mmediagroup.co.uk" at bounding box center [440, 123] width 70 height 4
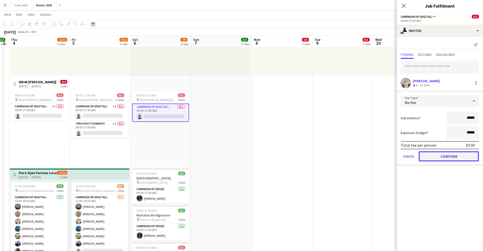
click at [457, 156] on button "Confirm" at bounding box center [449, 156] width 60 height 10
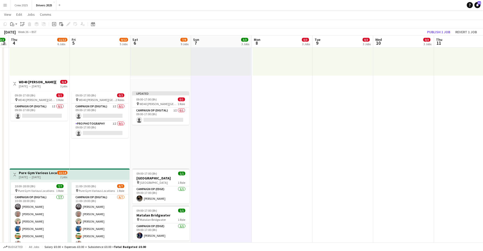
click at [36, 83] on h3 "WD40 [PERSON_NAME][GEOGRAPHIC_DATA]" at bounding box center [38, 82] width 38 height 5
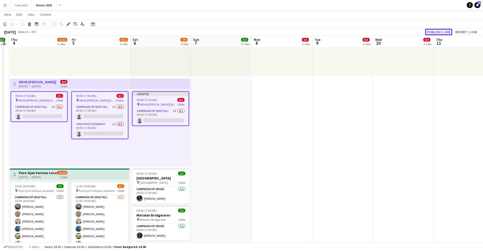
click at [443, 32] on button "Publish 1 job" at bounding box center [438, 32] width 27 height 7
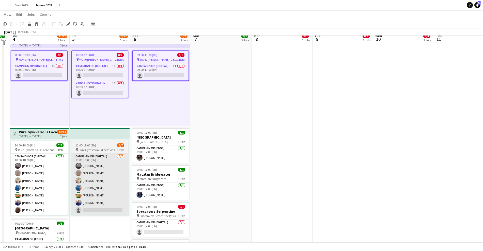
scroll to position [286, 0]
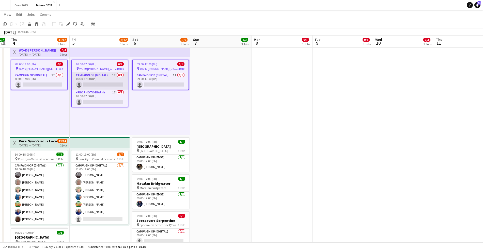
click at [98, 80] on app-card-role "Campaign Op (Digital) 1I 0/1 09:00-17:00 (8h) single-neutral-actions" at bounding box center [100, 80] width 56 height 17
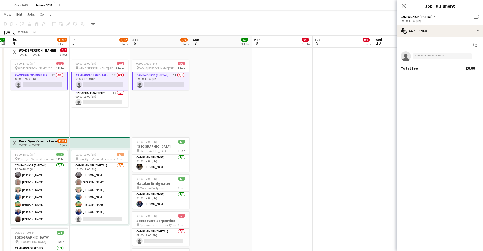
click at [96, 83] on app-card-role "Campaign Op (Digital) 1I 0/1 09:00-17:00 (8h) single-neutral-actions" at bounding box center [99, 81] width 57 height 18
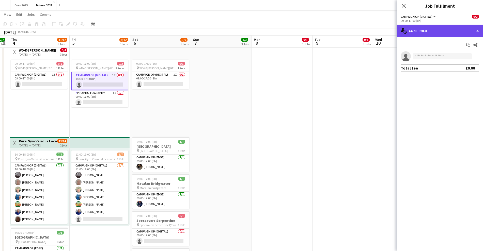
click at [413, 30] on div "single-neutral-actions-check-2 Confirmed" at bounding box center [440, 31] width 86 height 12
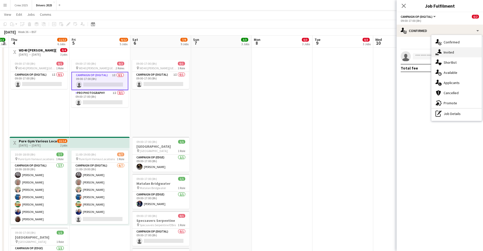
click at [445, 52] on div "single-neutral-actions-share-1 Invited" at bounding box center [457, 52] width 50 height 10
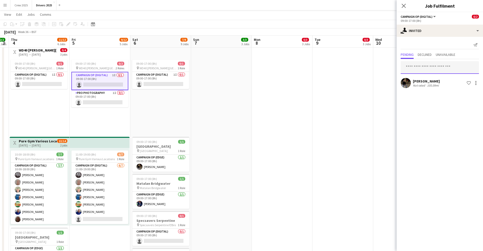
click at [421, 68] on input "text" at bounding box center [440, 67] width 78 height 13
click at [159, 82] on app-card-role "Campaign Op (Digital) 1I 0/1 09:00-17:00 (8h) single-neutral-actions" at bounding box center [160, 80] width 57 height 17
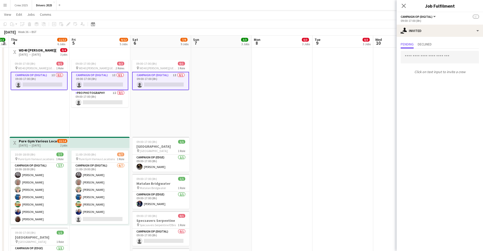
click at [159, 82] on app-card-role "Campaign Op (Digital) 1I 0/1 09:00-17:00 (8h) single-neutral-actions" at bounding box center [160, 81] width 57 height 18
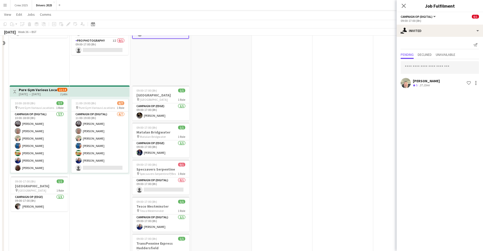
scroll to position [381, 0]
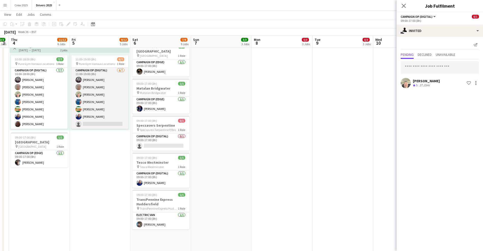
click at [109, 104] on app-card-role "Campaign Op (Digital) 6/7 11:00-19:00 (8h) Mark Gowlett John Hamblett Steve Hen…" at bounding box center [99, 99] width 57 height 62
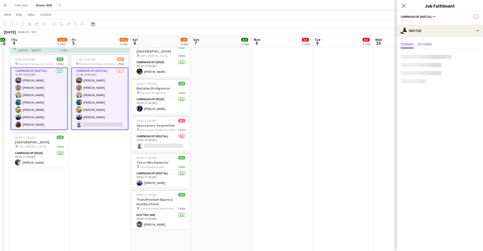
click at [101, 112] on app-card-role "Campaign Op (Digital) 6/7 11:00-19:00 (8h) Mark Gowlett John Hamblett Steve Hen…" at bounding box center [99, 99] width 57 height 63
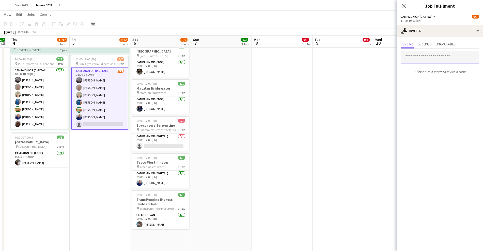
click at [416, 57] on input "text" at bounding box center [440, 57] width 78 height 13
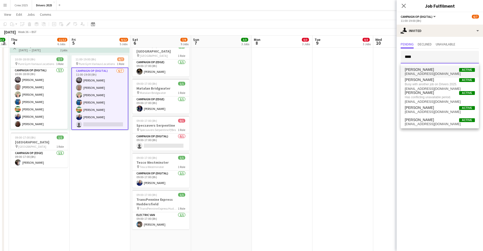
type input "****"
click at [417, 69] on span "Mark Blackburn" at bounding box center [419, 70] width 29 height 4
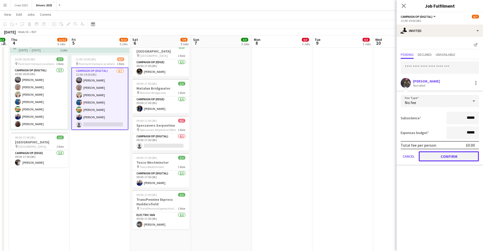
click at [453, 159] on button "Confirm" at bounding box center [449, 156] width 60 height 10
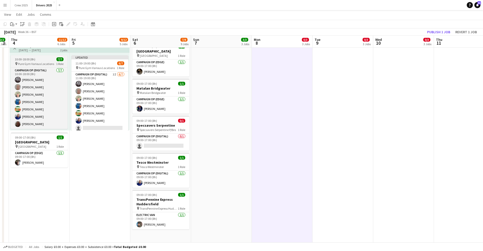
click at [30, 59] on span "10:00-18:00 (8h)" at bounding box center [25, 59] width 21 height 4
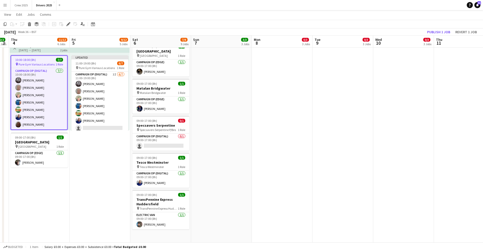
click at [33, 51] on div "[DATE] → [DATE]" at bounding box center [38, 50] width 38 height 4
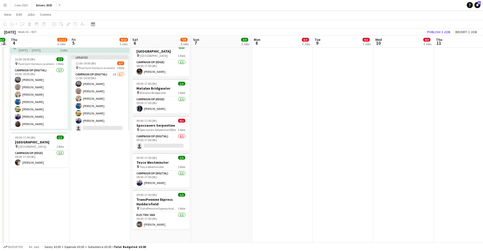
click at [33, 48] on app-board-header-date "Thu 4 11/12 6 Jobs" at bounding box center [39, 42] width 61 height 12
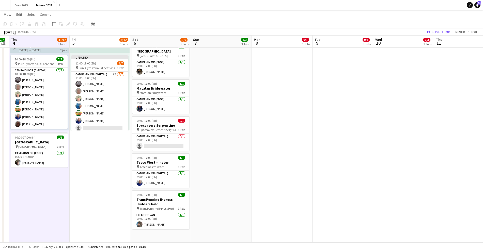
click at [47, 50] on div "[DATE] → [DATE]" at bounding box center [38, 50] width 38 height 4
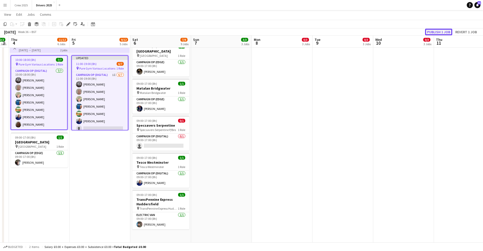
click at [444, 31] on button "Publish 1 job" at bounding box center [438, 32] width 27 height 7
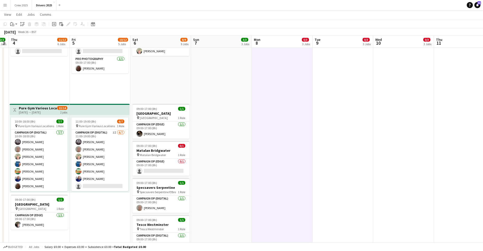
scroll to position [318, 0]
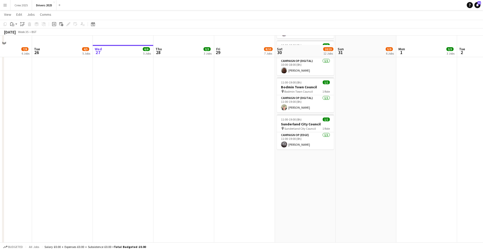
scroll to position [699, 0]
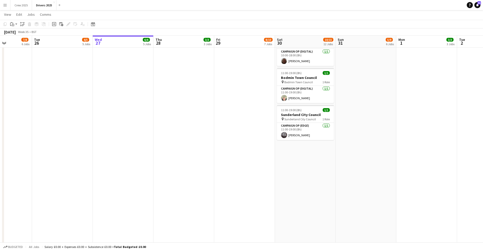
click at [201, 146] on app-date-cell "09:00-17:00 (8h) 1/1 pin Sky Various Locations 1 Role Campaign Op (Digital) [DA…" at bounding box center [184, 34] width 61 height 1353
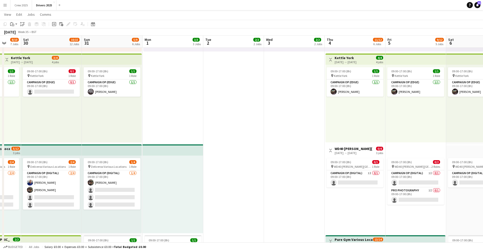
scroll to position [222, 0]
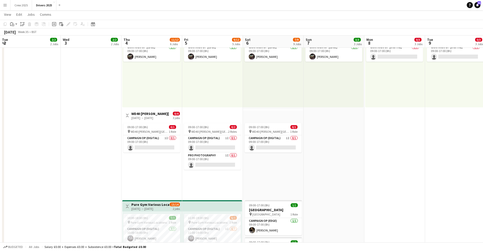
drag, startPoint x: 268, startPoint y: 168, endPoint x: 34, endPoint y: 182, distance: 234.8
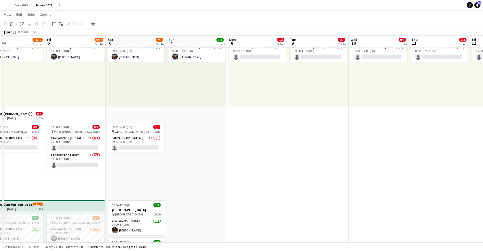
scroll to position [0, 153]
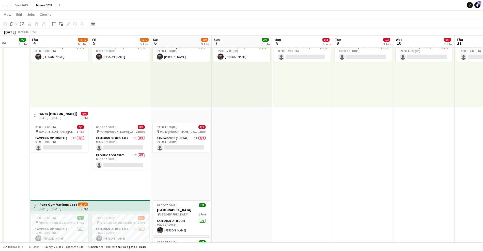
drag, startPoint x: 319, startPoint y: 172, endPoint x: 252, endPoint y: 177, distance: 67.6
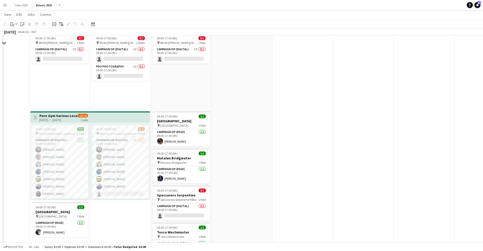
scroll to position [318, 0]
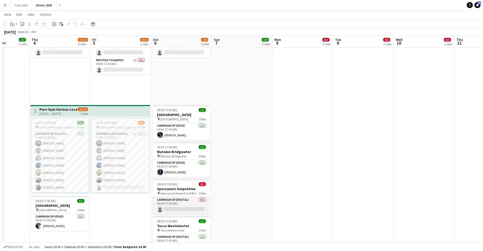
click at [181, 214] on app-card-role "Campaign Op (Digital) 0/1 09:00-17:00 (8h) single-neutral-actions" at bounding box center [181, 205] width 57 height 17
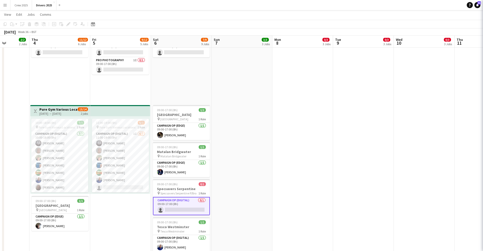
scroll to position [0, 153]
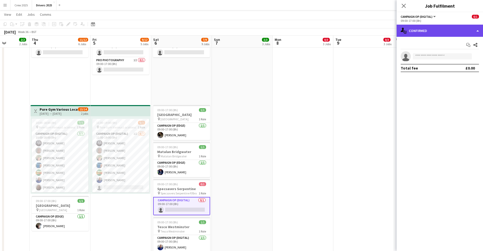
click at [424, 31] on div "single-neutral-actions-check-2 Confirmed" at bounding box center [440, 31] width 86 height 12
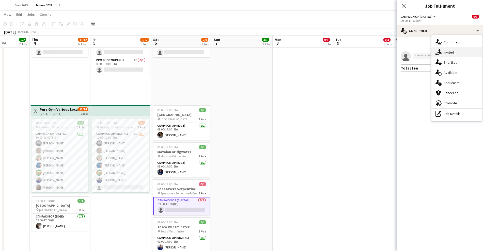
click at [441, 52] on icon at bounding box center [439, 51] width 4 height 4
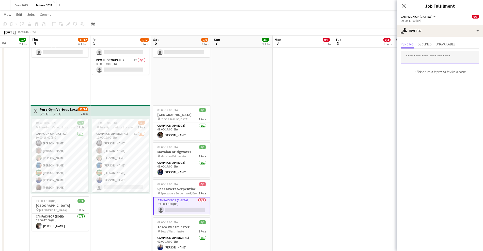
click at [432, 59] on input "text" at bounding box center [440, 57] width 78 height 13
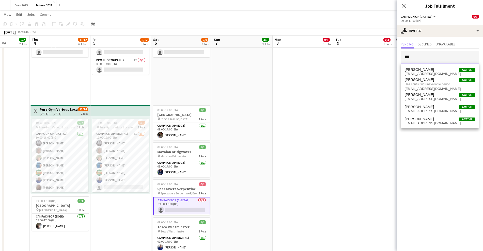
type input "***"
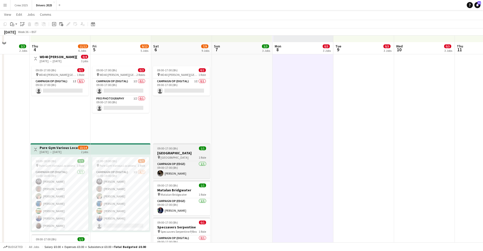
scroll to position [286, 0]
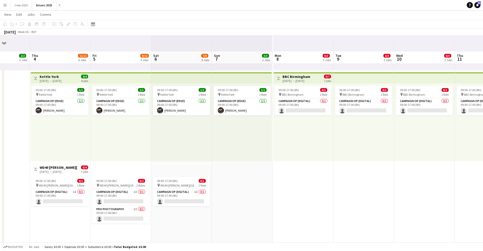
scroll to position [191, 0]
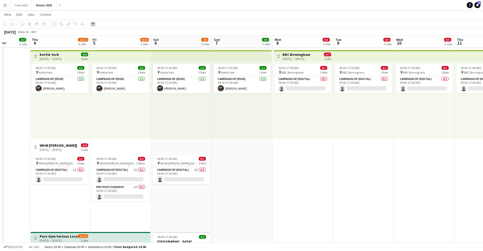
click at [336, 134] on div "09:00-17:00 (8h) 0/1 pin BBC Birmngham 1 Role Campaign Op (Digital) 0/1 09:00-1…" at bounding box center [363, 101] width 61 height 78
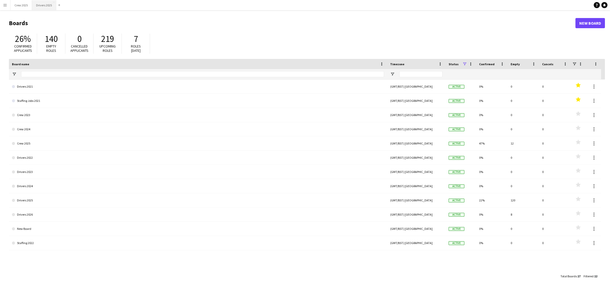
click at [44, 5] on button "Drivers 2025 Close" at bounding box center [44, 5] width 24 height 10
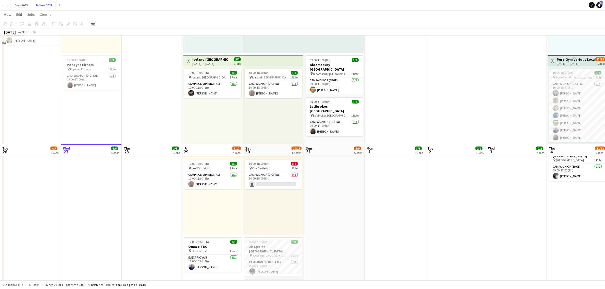
scroll to position [349, 0]
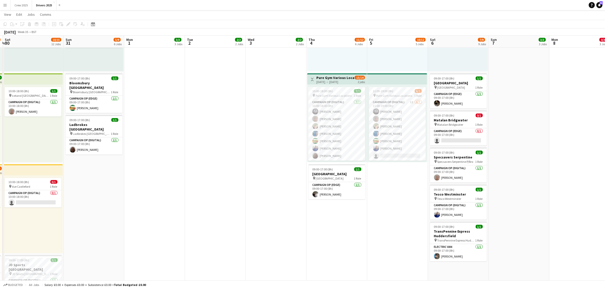
drag, startPoint x: 506, startPoint y: 216, endPoint x: 264, endPoint y: 235, distance: 242.7
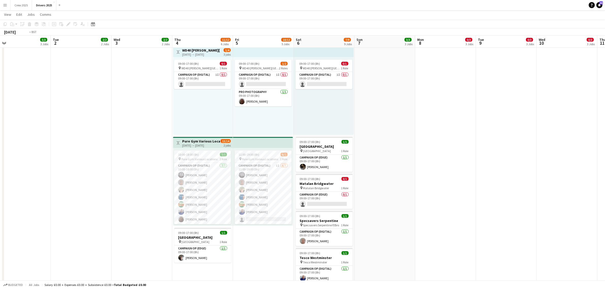
scroll to position [0, 145]
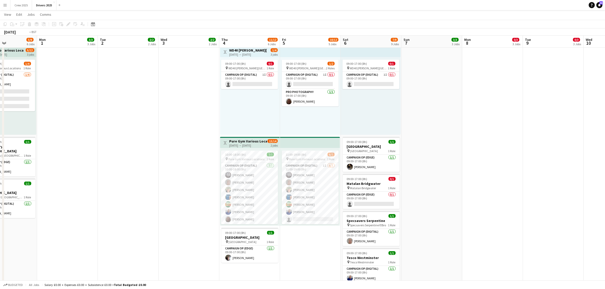
drag, startPoint x: 397, startPoint y: 239, endPoint x: 252, endPoint y: 248, distance: 145.7
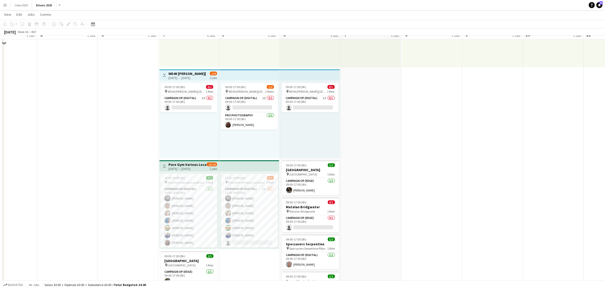
scroll to position [254, 0]
